Goal: Task Accomplishment & Management: Use online tool/utility

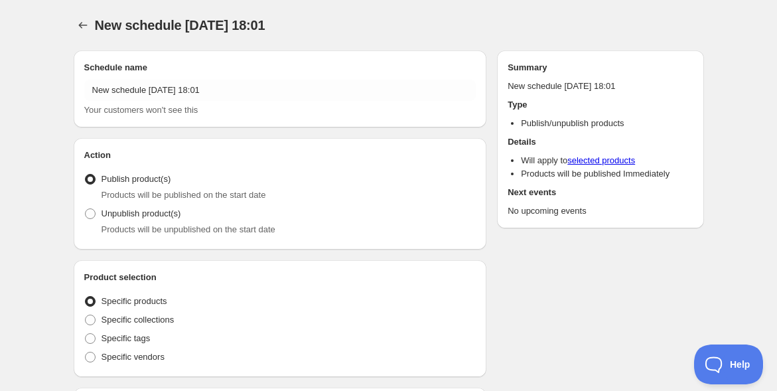
radio input "true"
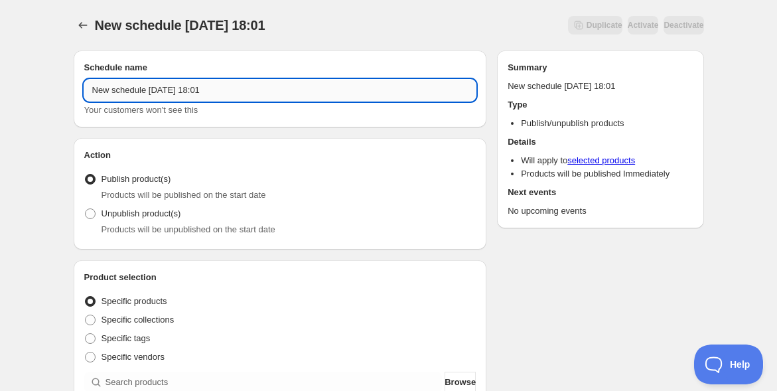
click at [246, 93] on input "New schedule Aug 21 2025 18:01" at bounding box center [280, 90] width 392 height 21
paste input "【9月18日（木）】「座・和談Vol.4」ロゴストロン"影の立役者"鷲巣誠氏と探る意識進化のネクストステージ＠MUSUHI Terrace南青山"
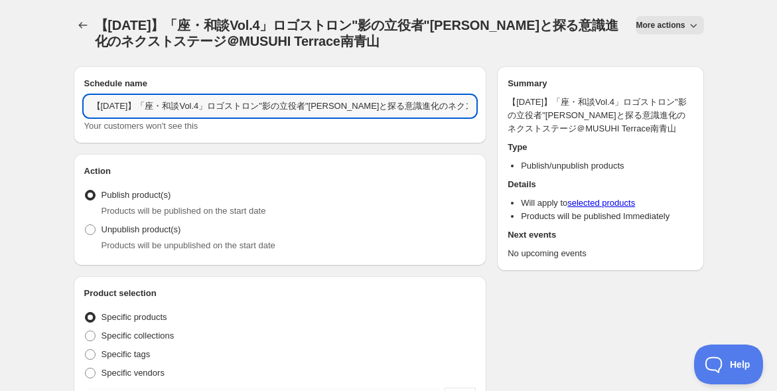
drag, startPoint x: 202, startPoint y: 106, endPoint x: 43, endPoint y: 106, distance: 159.3
click at [139, 105] on input "【9月18日（木）】「座・和談Vol.4」ロゴストロン"影の立役者"鷲巣誠氏と探る意識進化のネクストステージ＠MUSUHI Terrace南青山" at bounding box center [280, 106] width 392 height 21
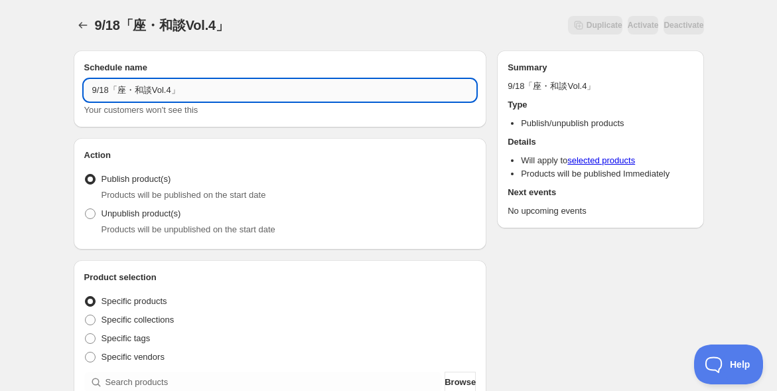
click at [182, 88] on input "9/18「座・和談Vol.4」" at bounding box center [280, 90] width 392 height 21
paste input "オープン＆アーカイブ"
type input "9/18「座・和談Vol.4」オープン＆アーカイブ"
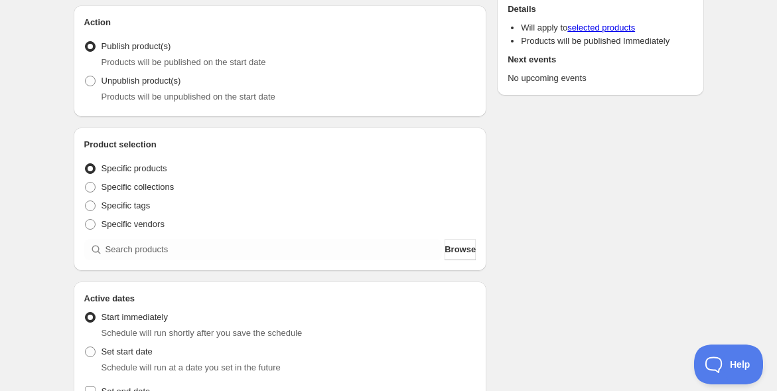
scroll to position [147, 0]
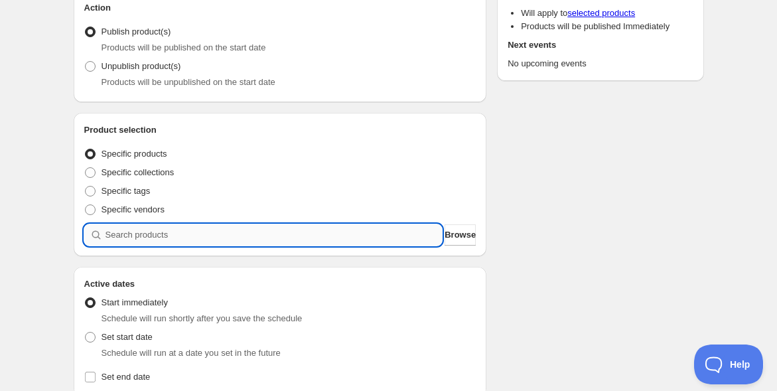
click at [415, 238] on input "search" at bounding box center [274, 234] width 337 height 21
click at [449, 238] on span "Browse" at bounding box center [460, 234] width 31 height 13
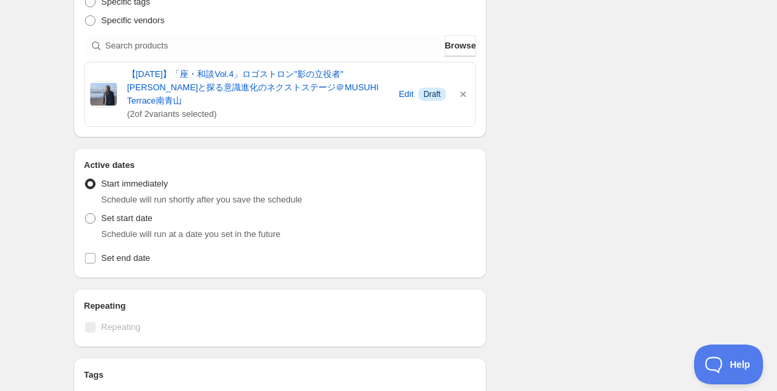
scroll to position [368, 0]
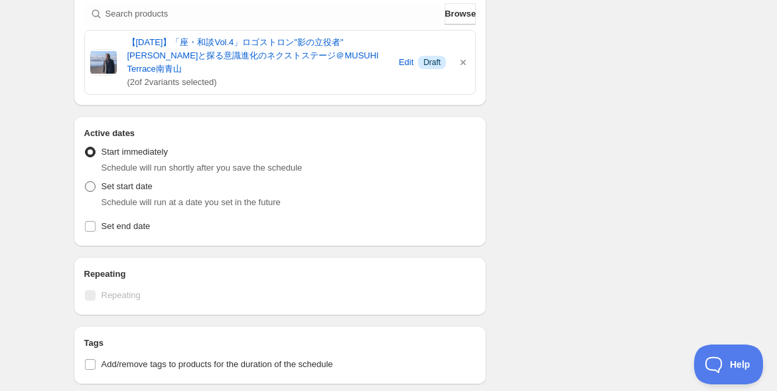
click at [85, 171] on div "Active dates Active Date Type Start immediately Schedule will run shortly after…" at bounding box center [280, 181] width 413 height 130
click at [86, 181] on span at bounding box center [90, 186] width 11 height 11
click at [86, 181] on input "Set start date" at bounding box center [85, 181] width 1 height 1
radio input "true"
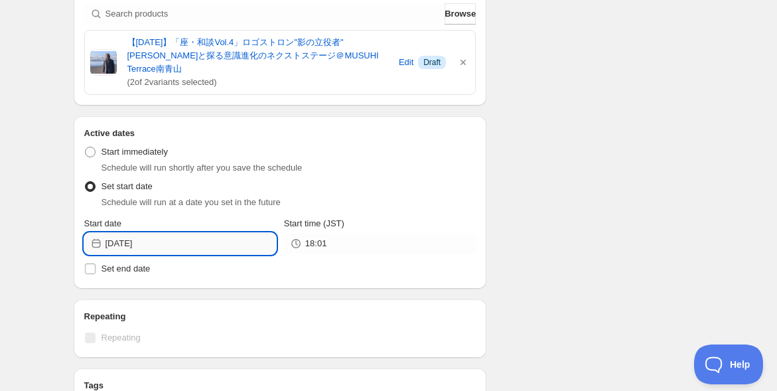
click at [179, 233] on input "2025-08-21" at bounding box center [191, 243] width 171 height 21
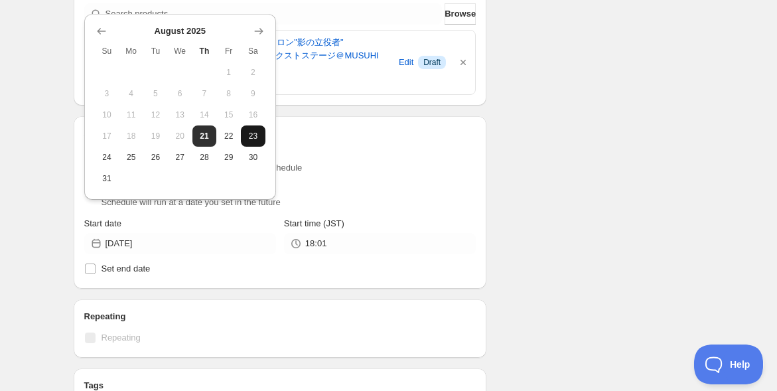
click at [254, 139] on span "23" at bounding box center [253, 136] width 14 height 11
type input "2025-08-23"
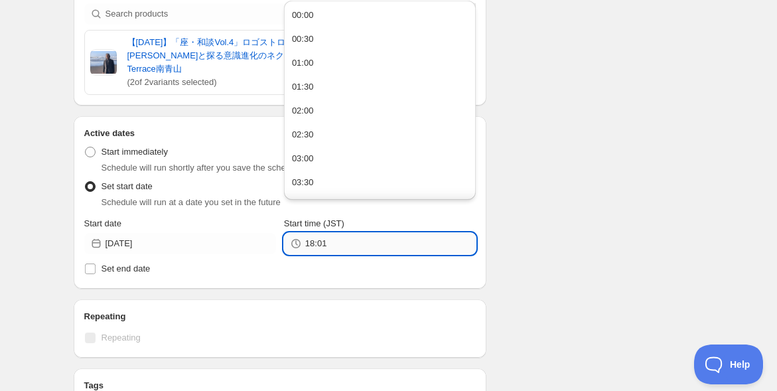
click at [321, 233] on input "18:01" at bounding box center [390, 243] width 171 height 21
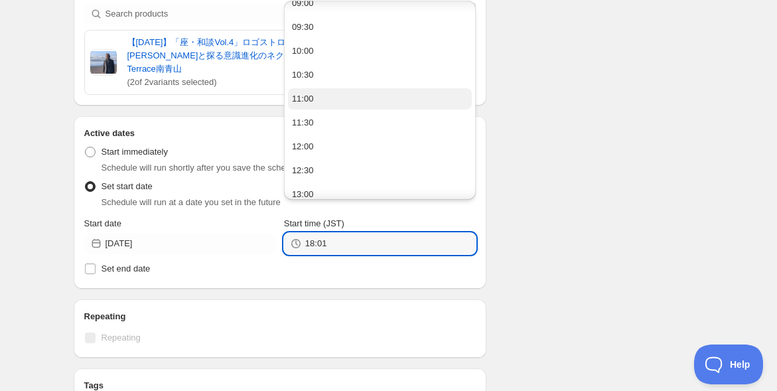
click at [342, 95] on button "11:00" at bounding box center [380, 98] width 184 height 21
type input "11:00"
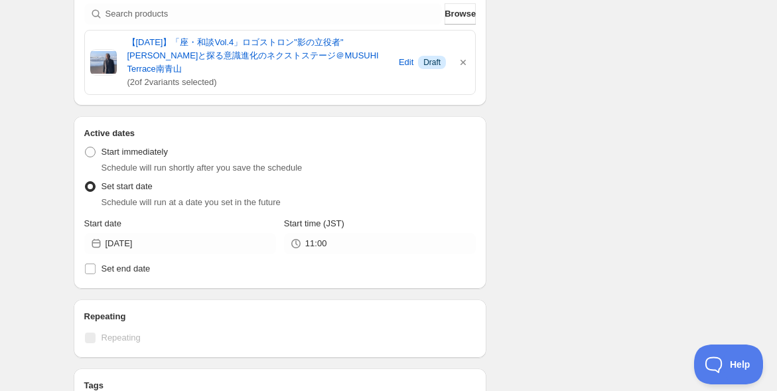
click at [40, 209] on div "9/18「座・和談Vol.4」オープン＆アーカイブ. This page is ready 9/18「座・和談Vol.4」オープン＆アーカイブ Duplica…" at bounding box center [388, 194] width 777 height 1124
click at [91, 263] on input "Set end date" at bounding box center [90, 268] width 11 height 11
checkbox input "true"
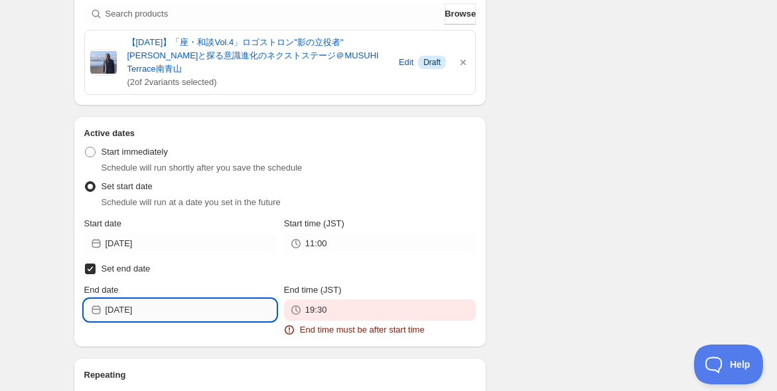
click at [177, 299] on input "2025-08-21" at bounding box center [191, 309] width 171 height 21
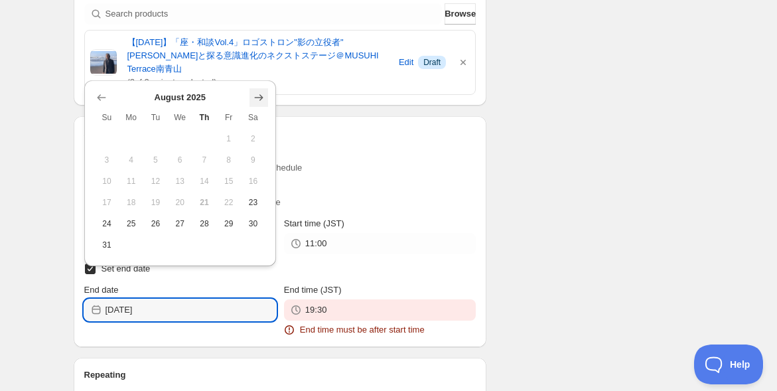
click at [260, 94] on icon "Show next month, September 2025" at bounding box center [258, 97] width 13 height 13
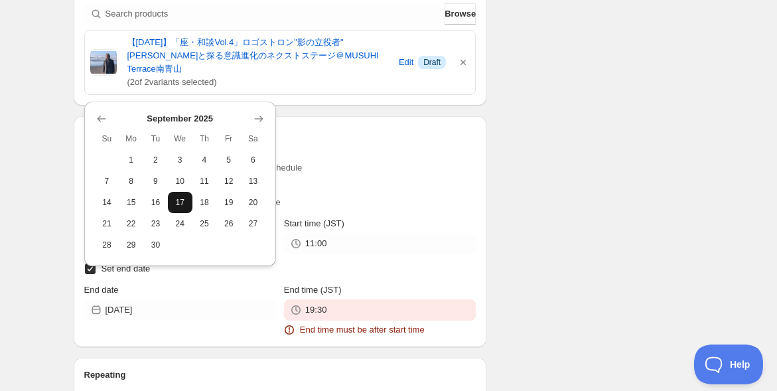
click at [182, 205] on span "17" at bounding box center [180, 202] width 14 height 11
type input "2025-09-17"
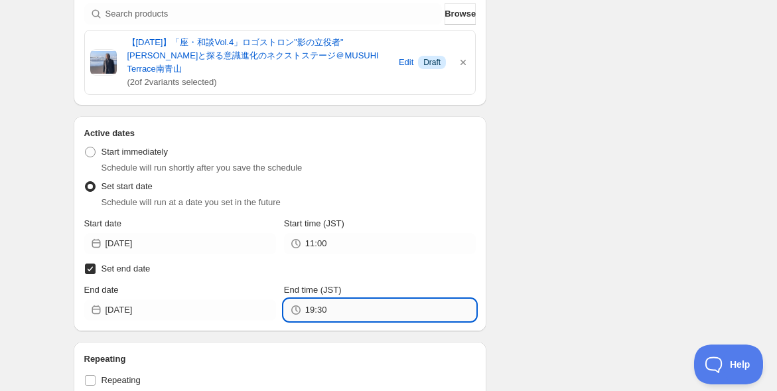
click at [338, 301] on input "19:30" at bounding box center [390, 309] width 171 height 21
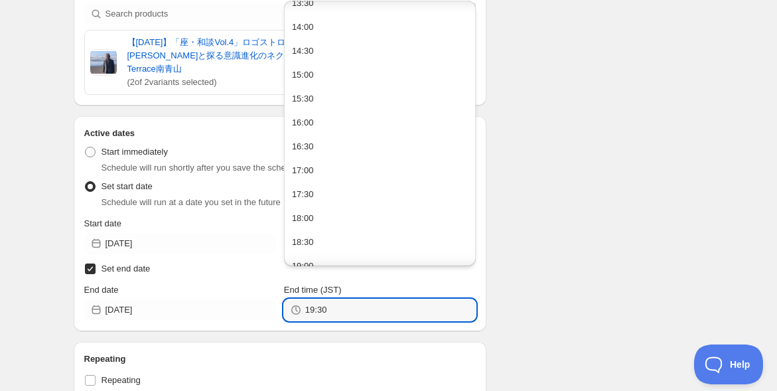
scroll to position [664, 0]
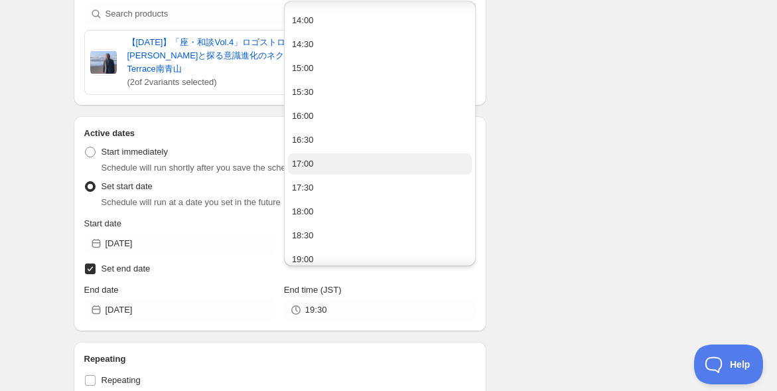
click at [348, 169] on button "17:00" at bounding box center [380, 163] width 184 height 21
type input "17:00"
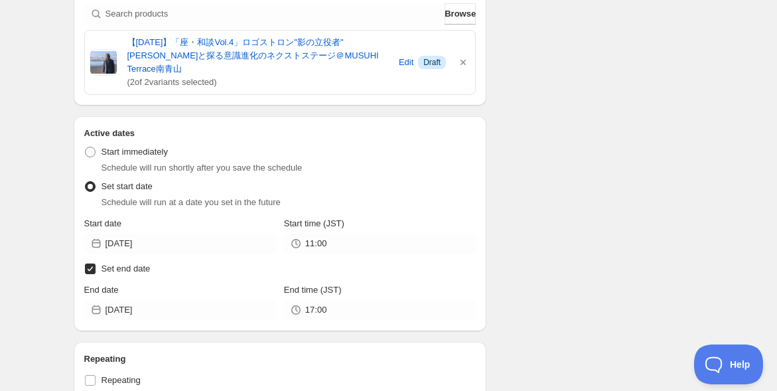
drag, startPoint x: 527, startPoint y: 178, endPoint x: 534, endPoint y: 186, distance: 10.8
click at [527, 179] on div "Schedule name 9/18「座・和談Vol.4」オープン＆アーカイブ Your customers won't see this Action Ac…" at bounding box center [383, 253] width 641 height 1164
click at [550, 205] on div "Schedule name 9/18「座・和談Vol.4」オープン＆アーカイブ Your customers won't see this Action Ac…" at bounding box center [383, 253] width 641 height 1164
click at [530, 249] on div "Schedule name 9/18「座・和談Vol.4」オープン＆アーカイブ Your customers won't see this Action Ac…" at bounding box center [383, 253] width 641 height 1164
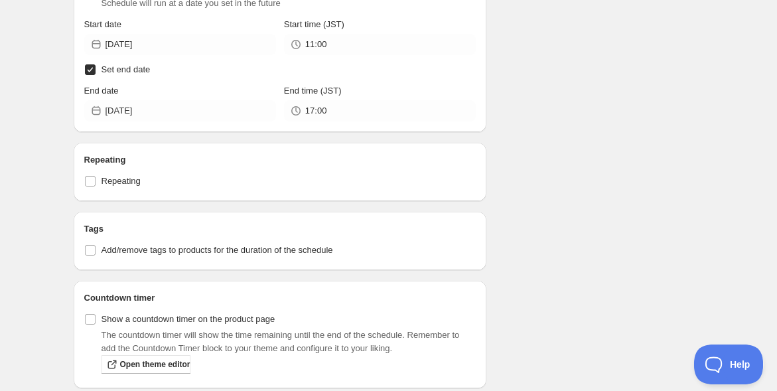
scroll to position [589, 0]
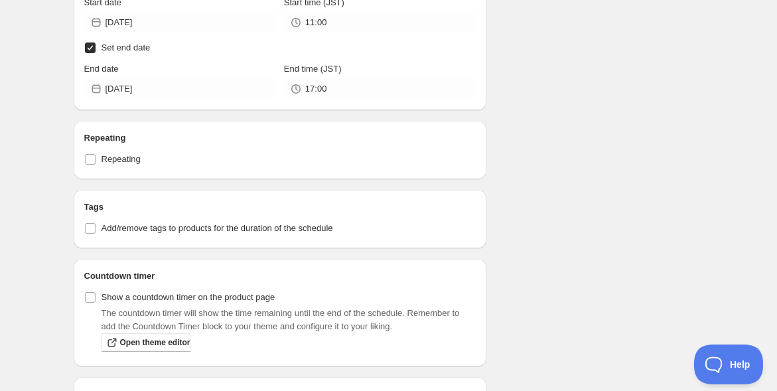
click at [576, 185] on div "Schedule name 9/18「座・和談Vol.4」オープン＆アーカイブ Your customers won't see this Action Ac…" at bounding box center [383, 32] width 641 height 1164
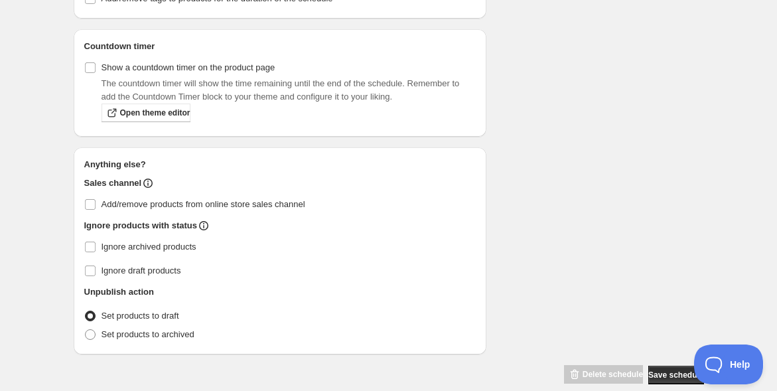
scroll to position [823, 0]
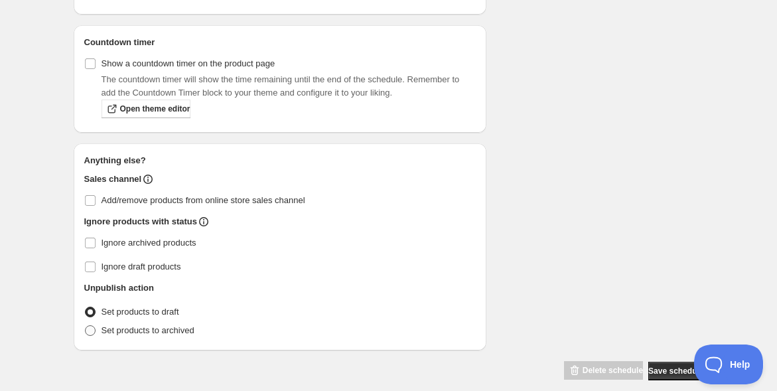
click at [187, 325] on span "Set products to archived" at bounding box center [148, 330] width 93 height 10
click at [86, 325] on input "Set products to archived" at bounding box center [85, 325] width 1 height 1
radio input "true"
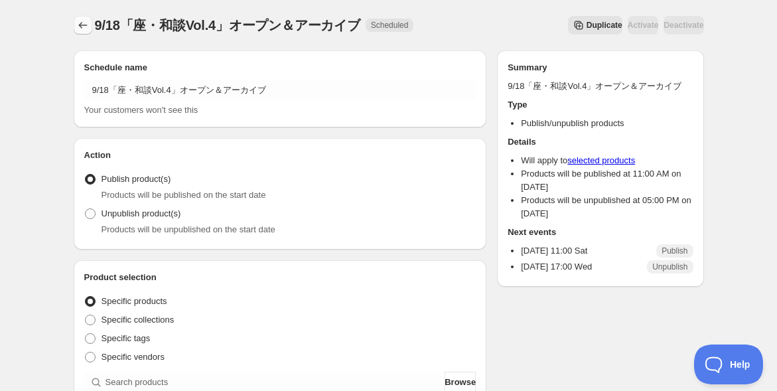
click at [86, 23] on icon "Schedules" at bounding box center [82, 25] width 13 height 13
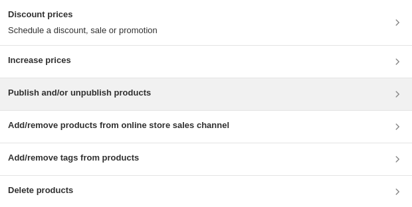
click at [271, 103] on div "Publish and/or unpublish products" at bounding box center [206, 94] width 412 height 32
